Goal: Task Accomplishment & Management: Manage account settings

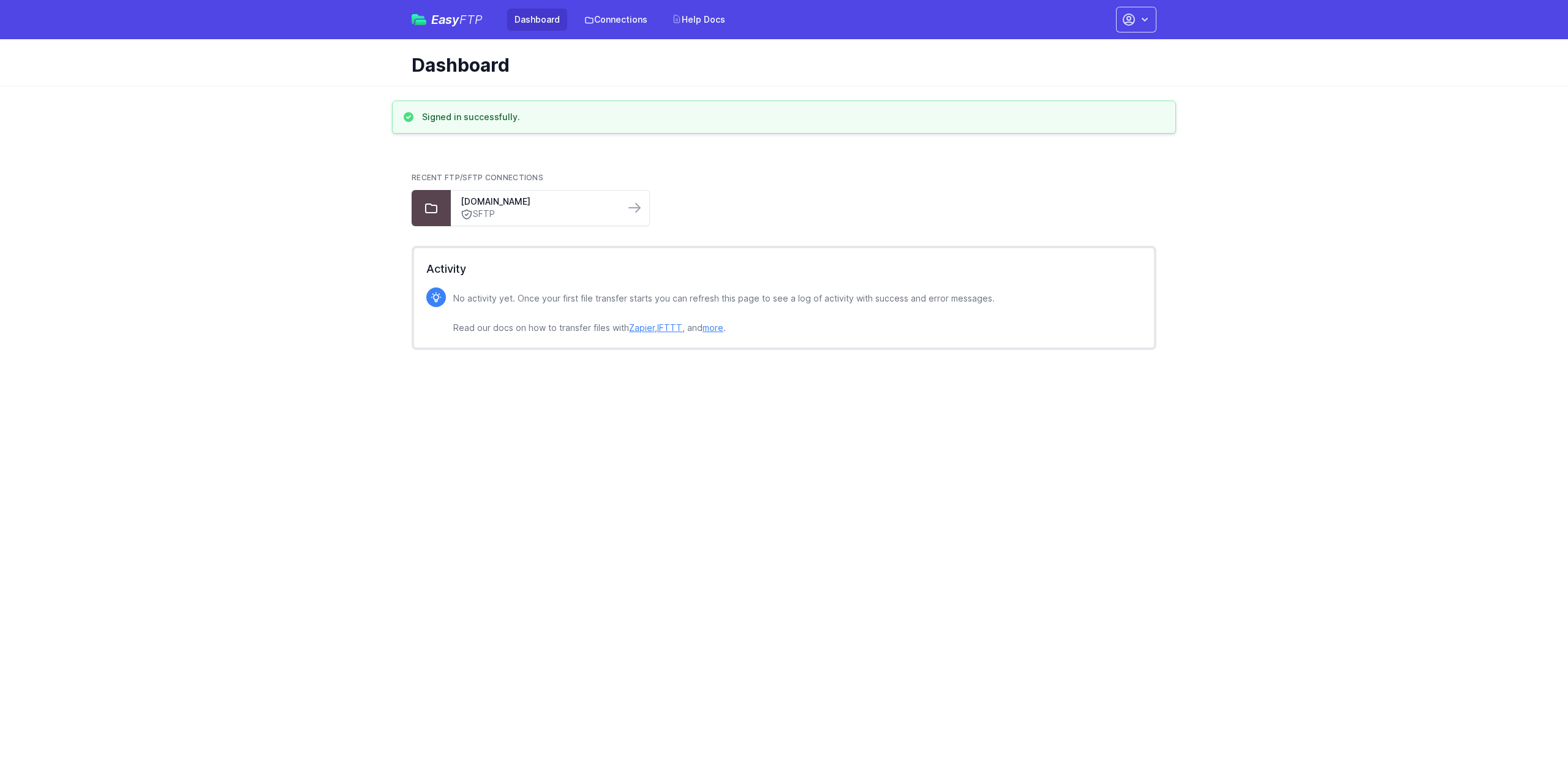
click at [1161, 7] on div "Easy FTP Dashboard Connections Help Docs Account Settings Your Profile Contact …" at bounding box center [784, 20] width 784 height 39
click at [1150, 22] on icon "button" at bounding box center [1145, 20] width 12 height 12
click at [1097, 55] on link "Account Settings" at bounding box center [1098, 51] width 118 height 22
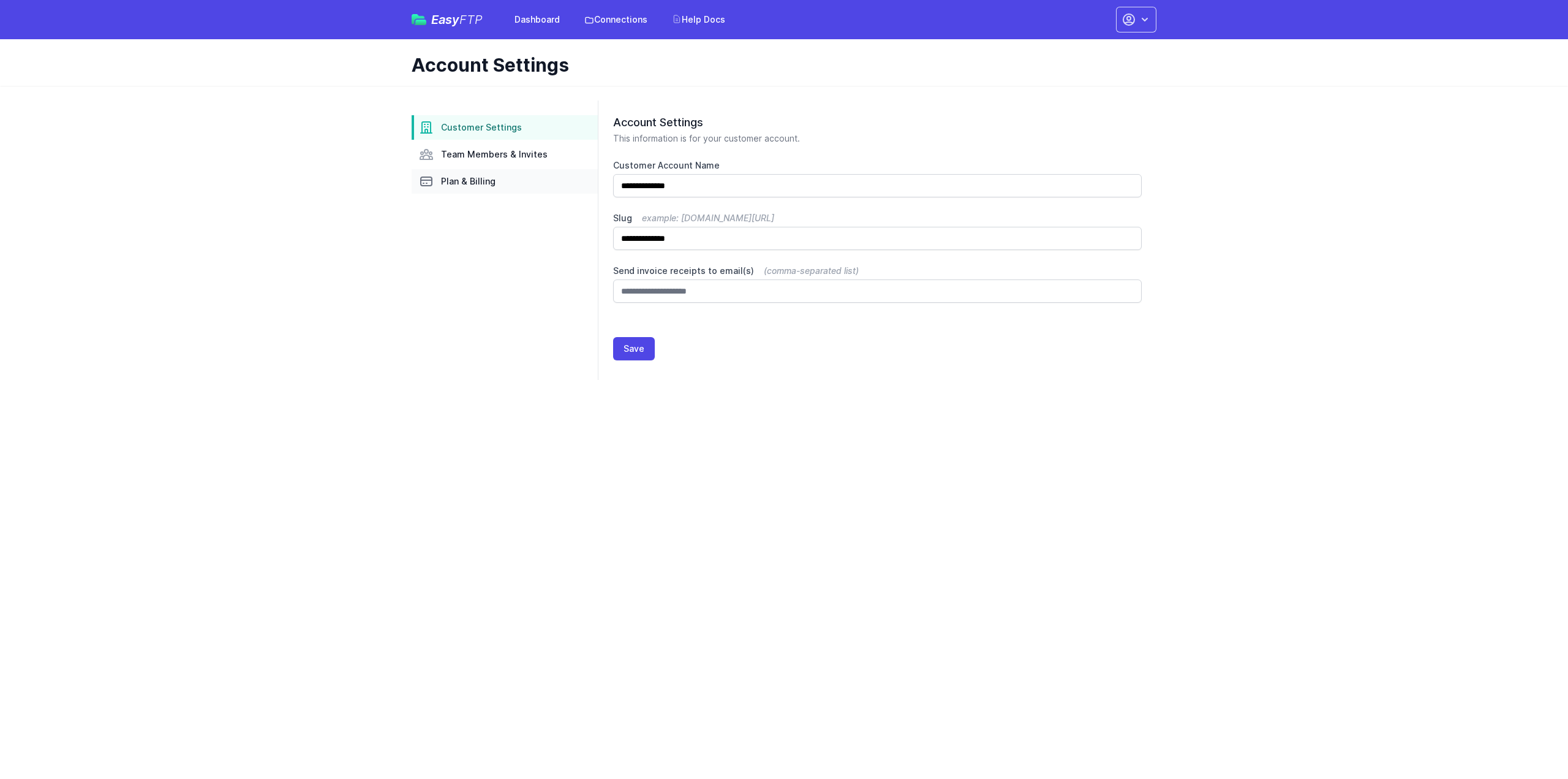
click at [505, 190] on aside "Customer Settings Team Members & Invites Plan & Billing" at bounding box center [504, 240] width 186 height 280
click at [506, 183] on link "Plan & Billing" at bounding box center [504, 182] width 186 height 25
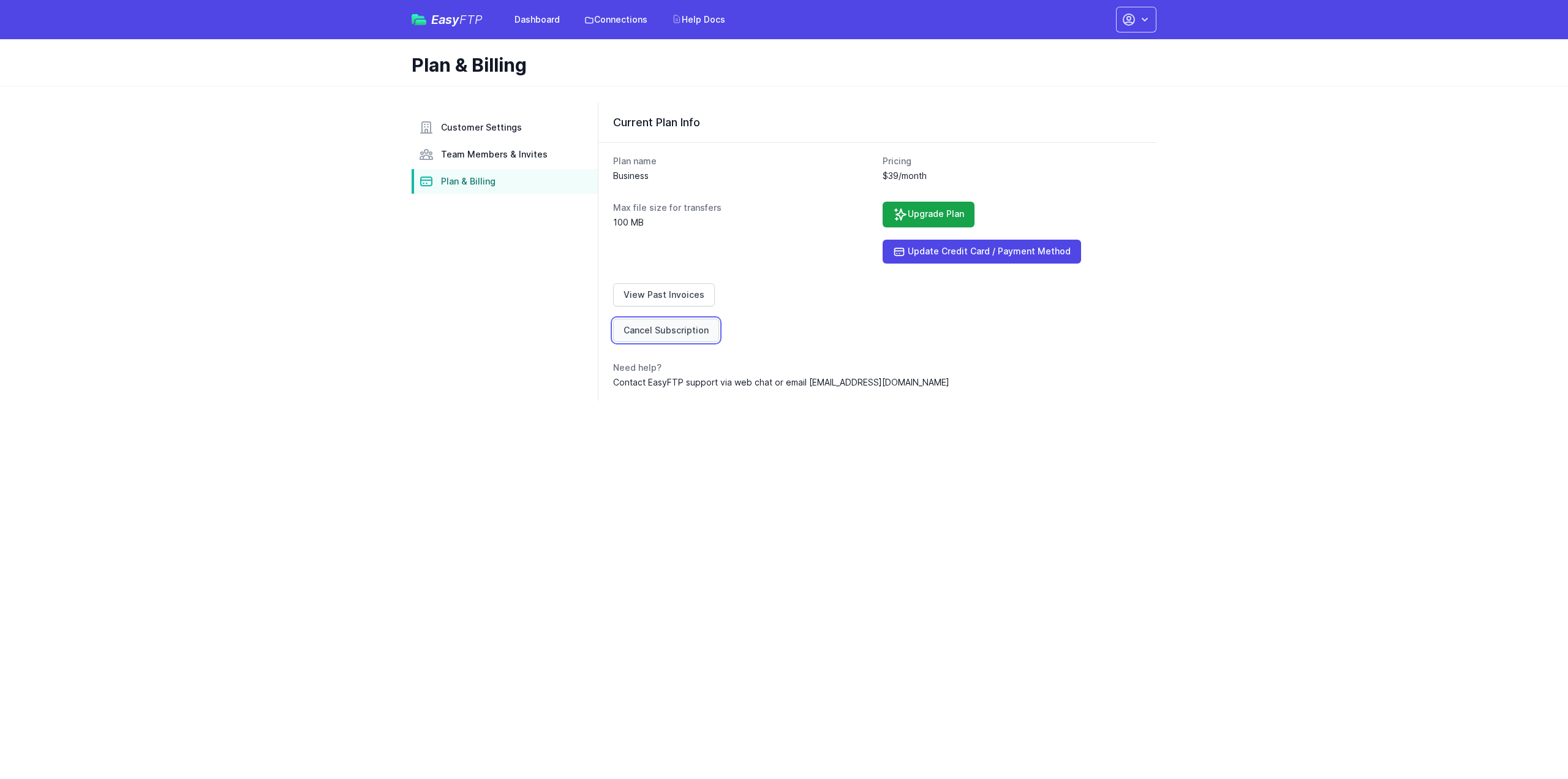
click at [674, 329] on link "Cancel Subscription" at bounding box center [666, 331] width 106 height 24
